Goal: Information Seeking & Learning: Learn about a topic

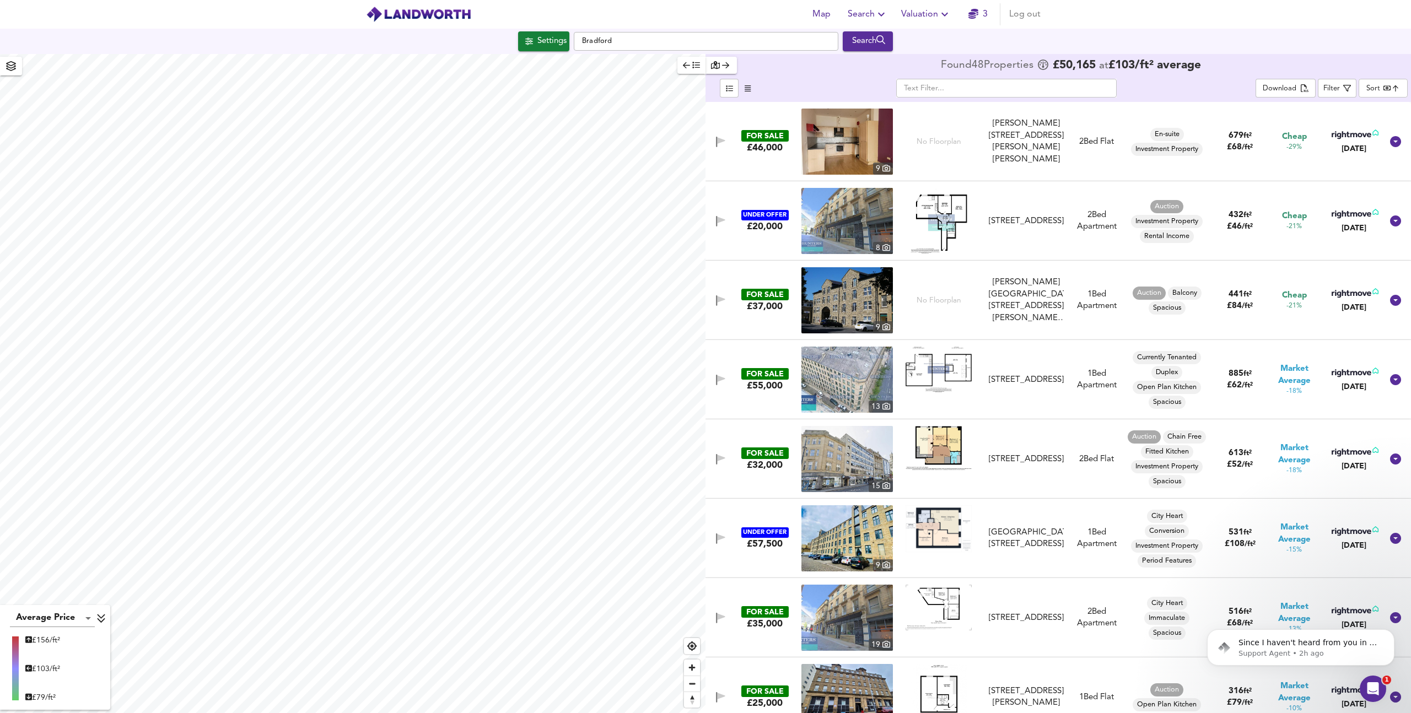
scroll to position [126, 0]
click at [1393, 143] on icon at bounding box center [1395, 141] width 11 height 11
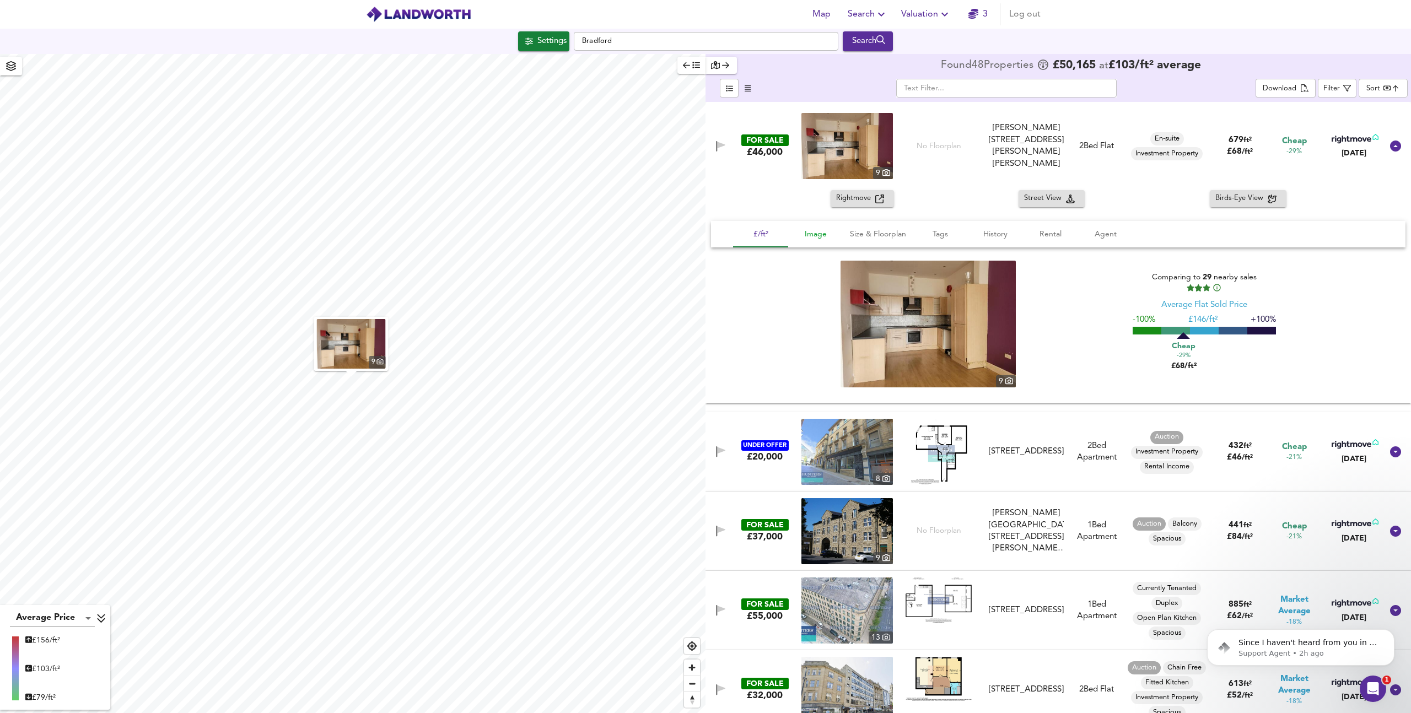
click at [817, 237] on span "Image" at bounding box center [816, 235] width 42 height 14
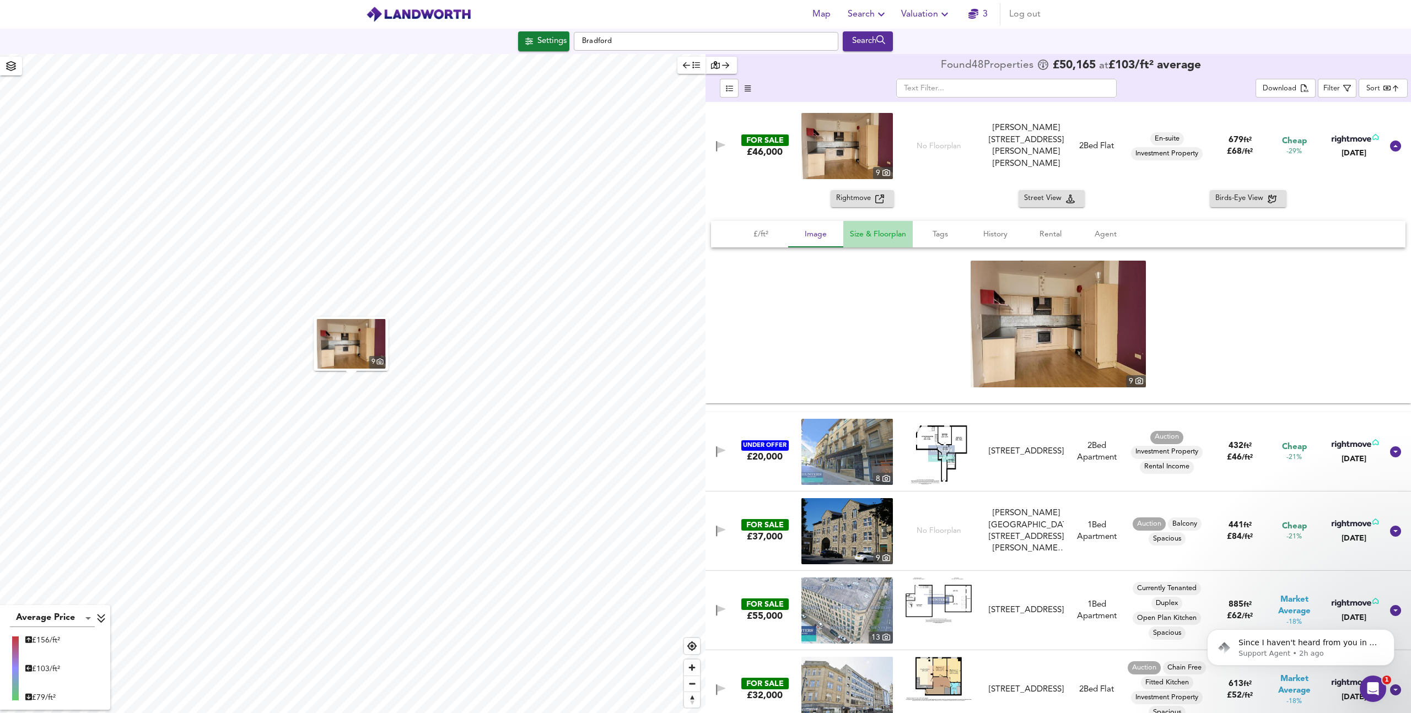
click at [876, 238] on span "Size & Floorplan" at bounding box center [878, 235] width 56 height 14
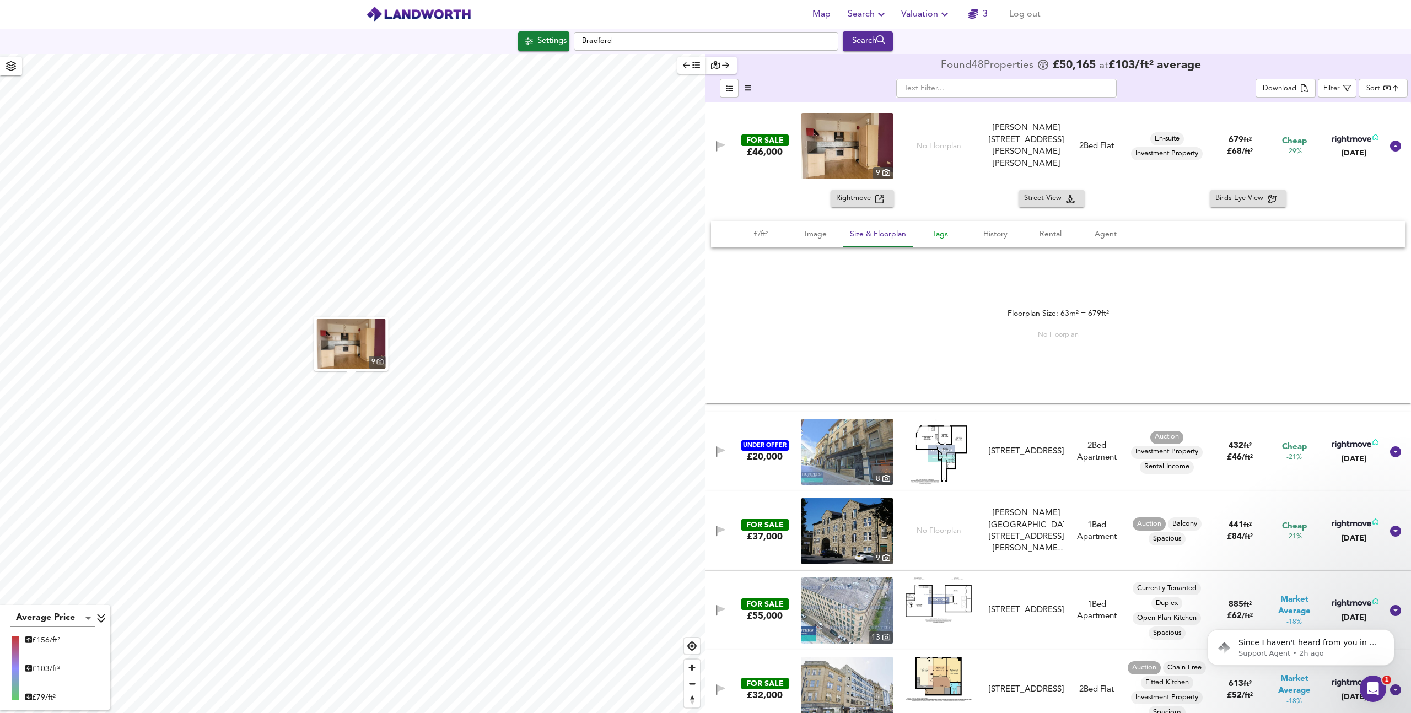
click at [948, 234] on span "Tags" at bounding box center [940, 235] width 42 height 14
click at [999, 233] on span "History" at bounding box center [995, 235] width 42 height 14
click at [1069, 238] on span "Rental" at bounding box center [1050, 235] width 42 height 14
click at [1107, 238] on span "Agent" at bounding box center [1105, 235] width 42 height 14
click at [772, 242] on button "£/ft²" at bounding box center [760, 234] width 55 height 26
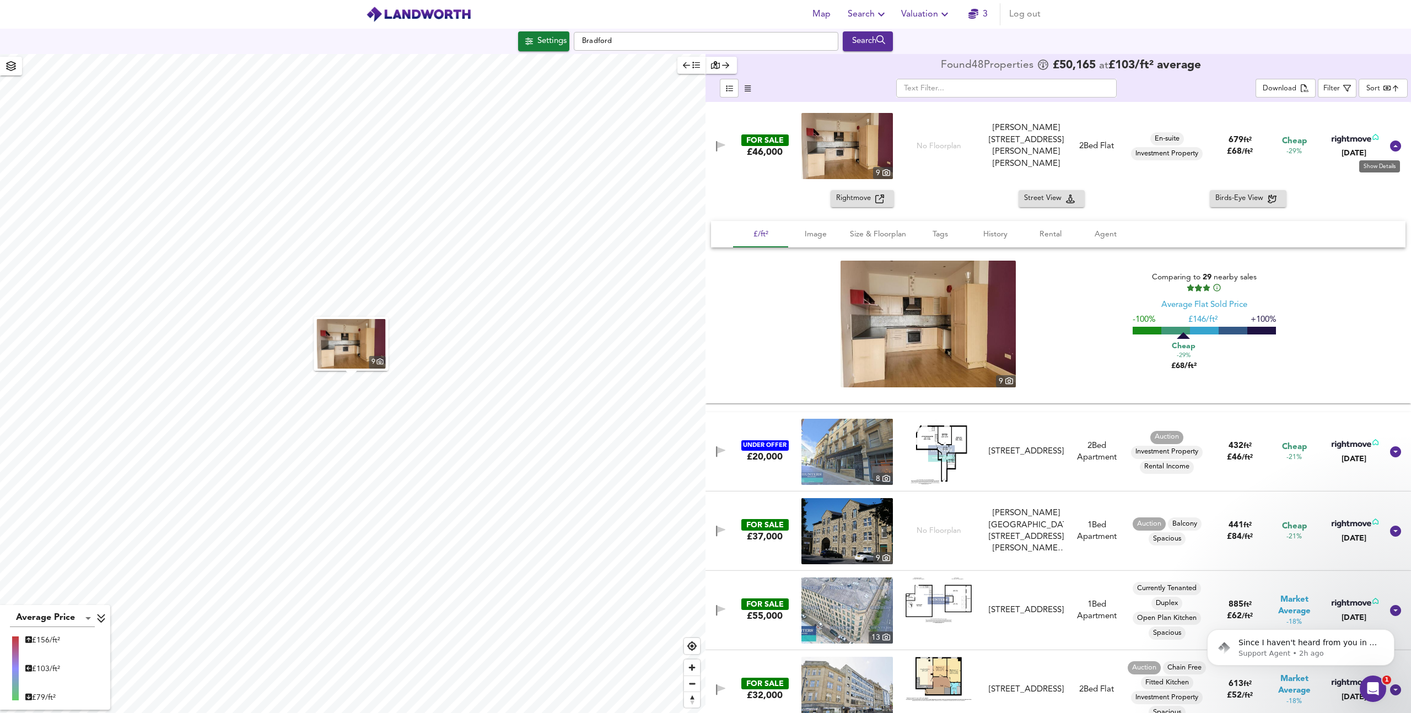
click at [1392, 148] on icon at bounding box center [1395, 146] width 11 height 11
